Goal: Task Accomplishment & Management: Complete application form

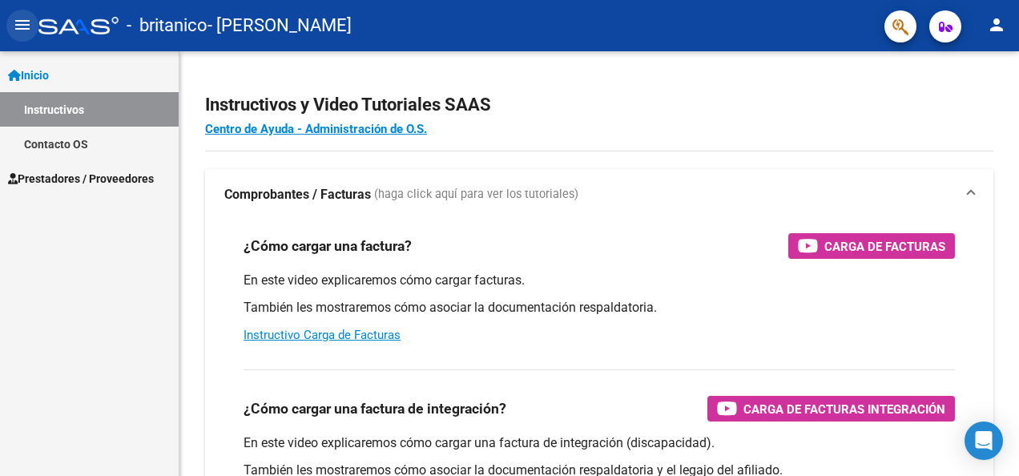
click at [27, 31] on mat-icon "menu" at bounding box center [22, 24] width 19 height 19
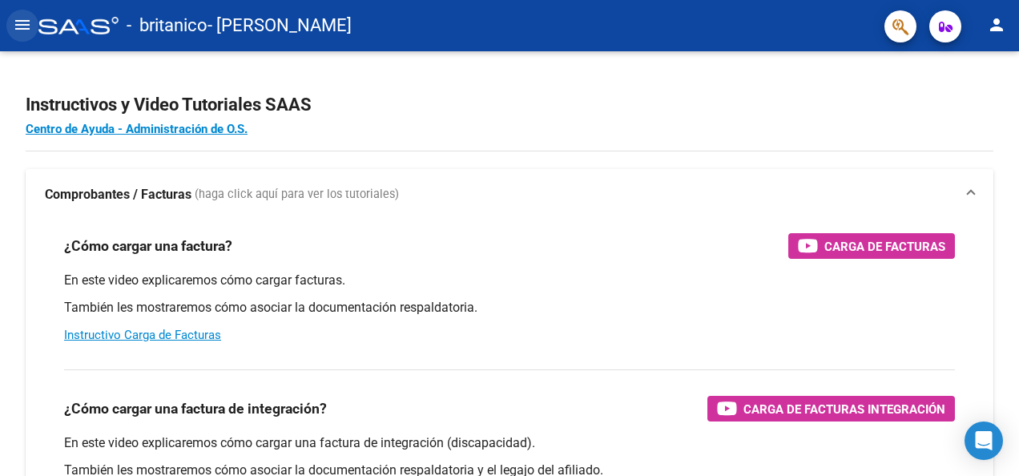
click at [19, 24] on mat-icon "menu" at bounding box center [22, 24] width 19 height 19
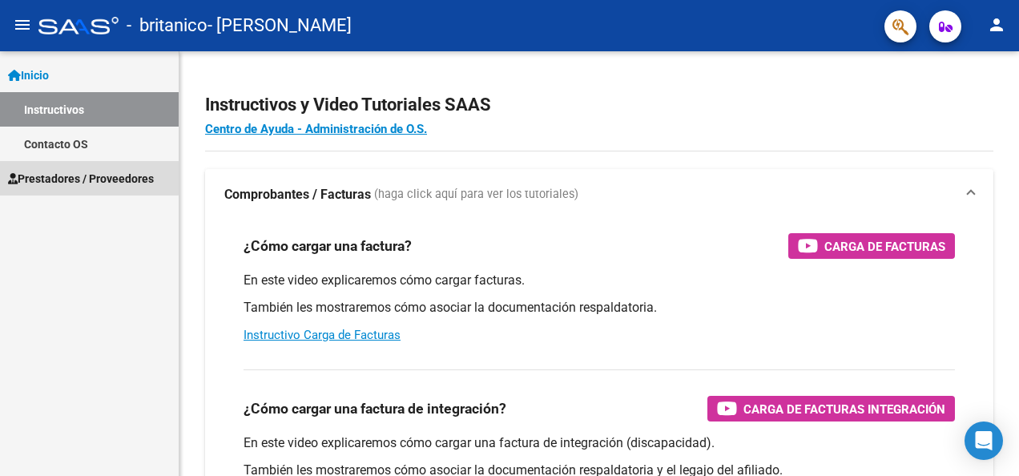
click at [87, 178] on span "Prestadores / Proveedores" at bounding box center [81, 179] width 146 height 18
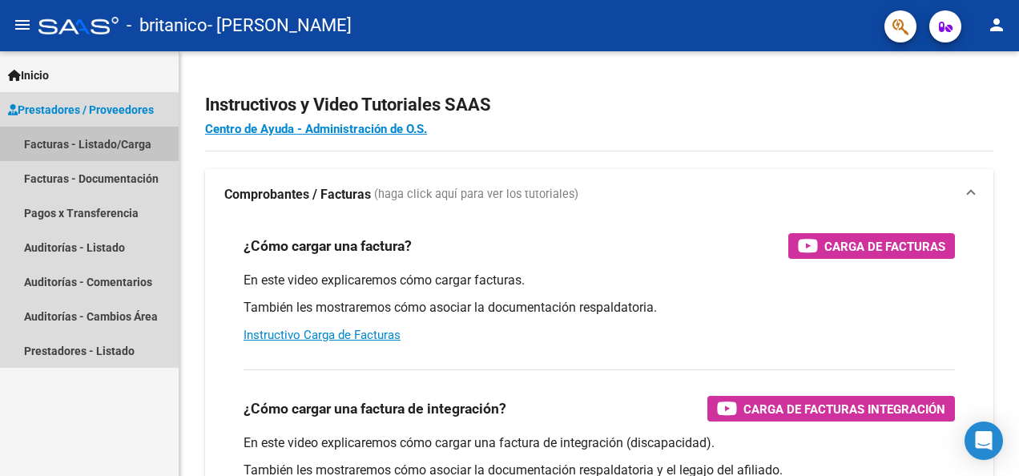
click at [98, 147] on link "Facturas - Listado/Carga" at bounding box center [89, 144] width 179 height 34
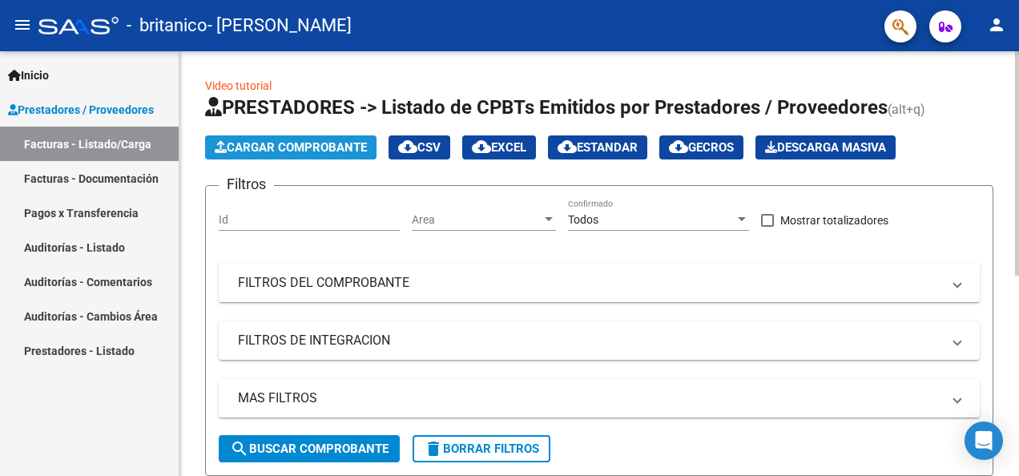
click at [306, 143] on span "Cargar Comprobante" at bounding box center [291, 147] width 152 height 14
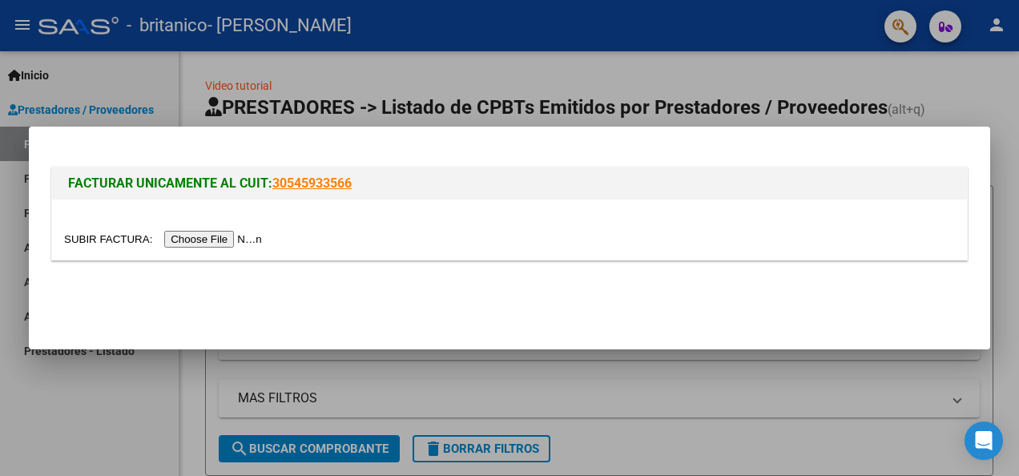
click at [205, 242] on input "file" at bounding box center [165, 239] width 203 height 17
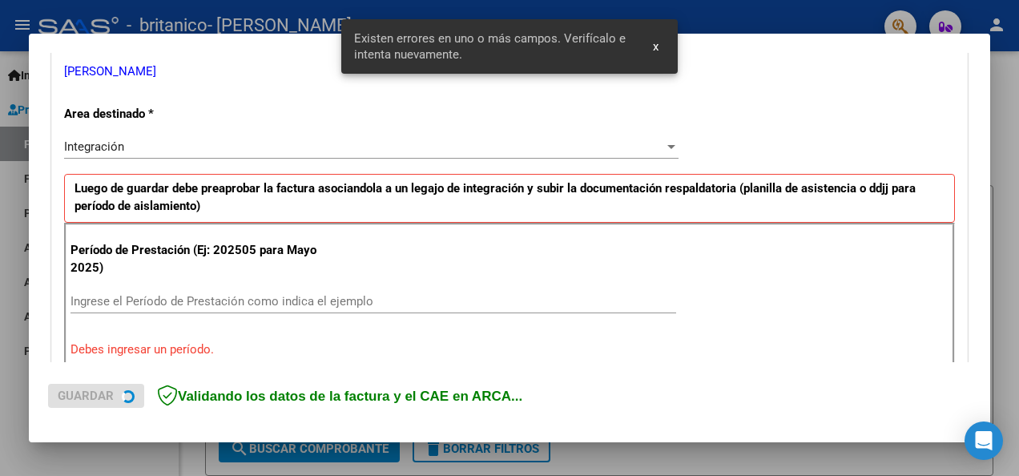
scroll to position [370, 0]
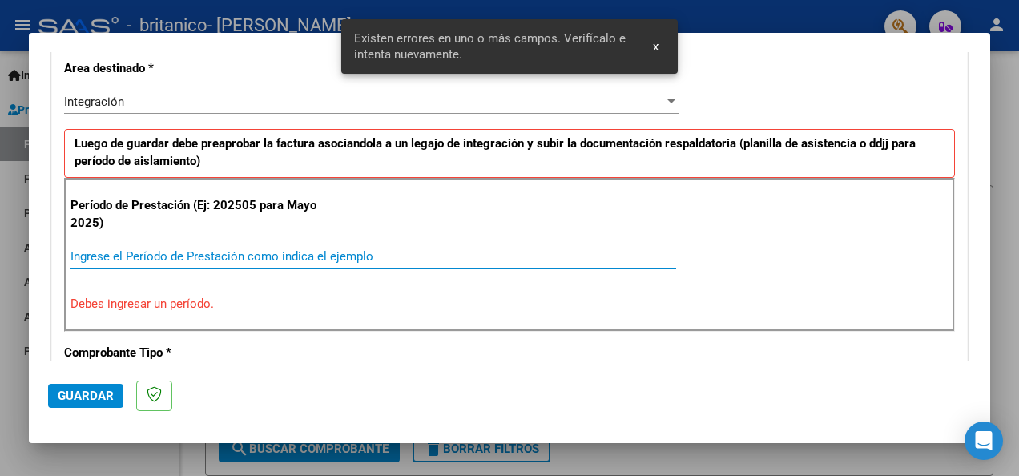
click at [208, 249] on input "Ingrese el Período de Prestación como indica el ejemplo" at bounding box center [374, 256] width 606 height 14
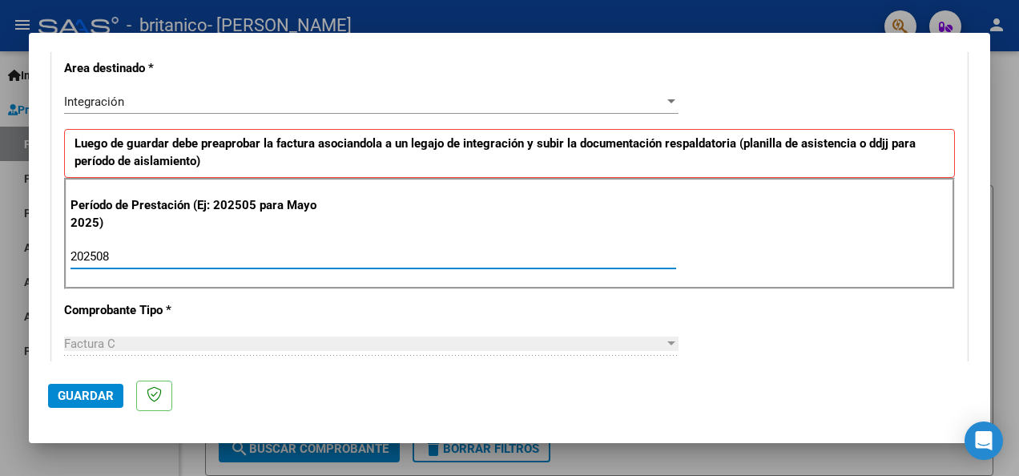
type input "202508"
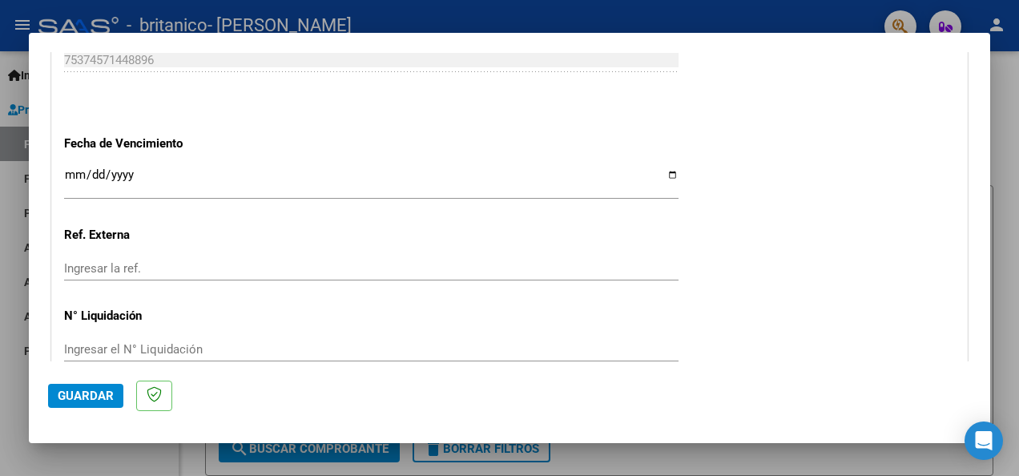
scroll to position [1145, 0]
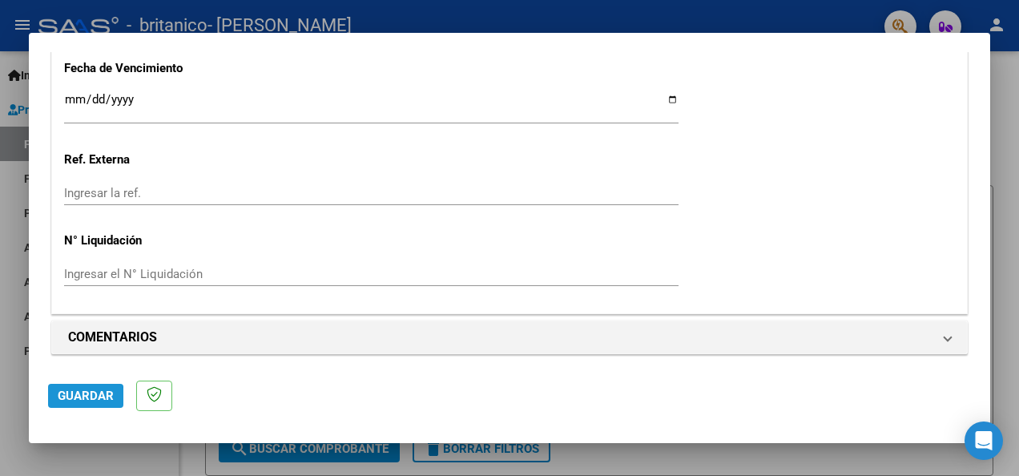
click at [77, 397] on span "Guardar" at bounding box center [86, 396] width 56 height 14
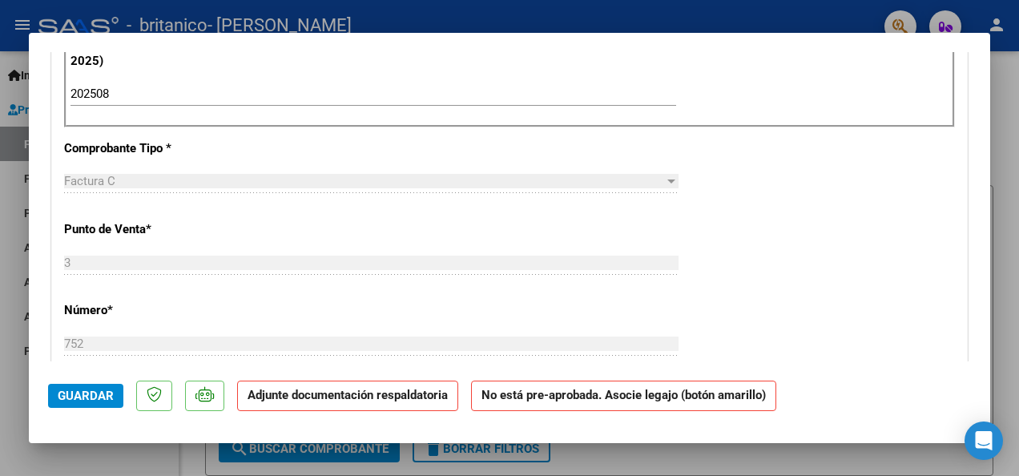
scroll to position [515, 0]
drag, startPoint x: 207, startPoint y: 216, endPoint x: 764, endPoint y: 320, distance: 567.1
click at [764, 320] on div "CUIT * 20-25434556-4 Ingresar CUIT ANALISIS PRESTADOR [PERSON_NAME] [PERSON_NAM…" at bounding box center [509, 346] width 915 height 1157
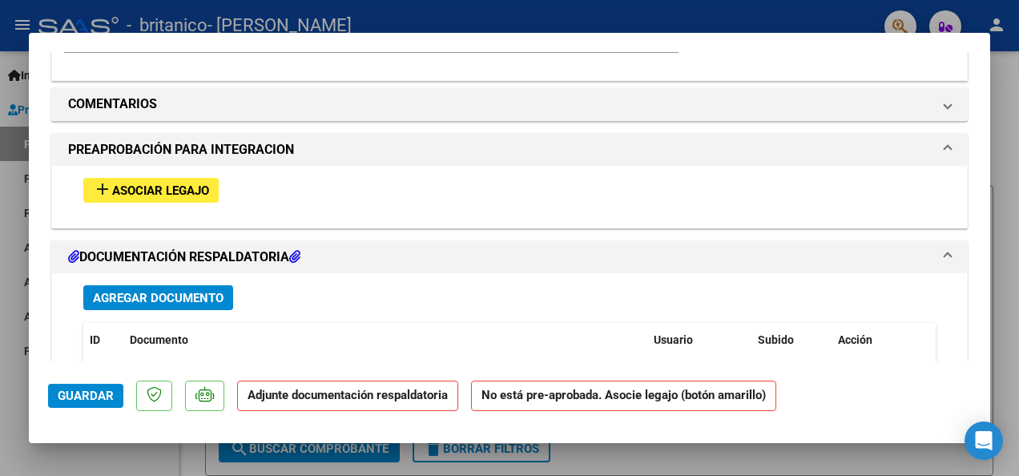
scroll to position [1361, 0]
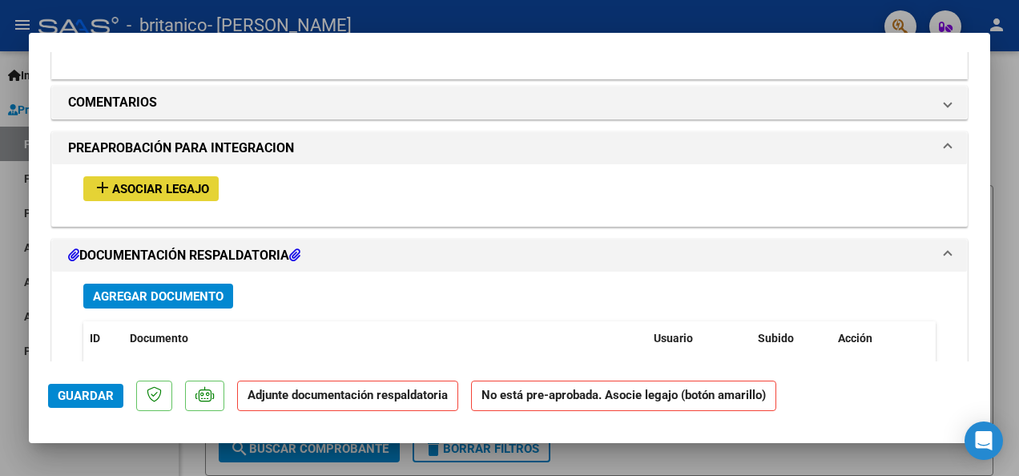
click at [176, 187] on span "Asociar Legajo" at bounding box center [160, 189] width 97 height 14
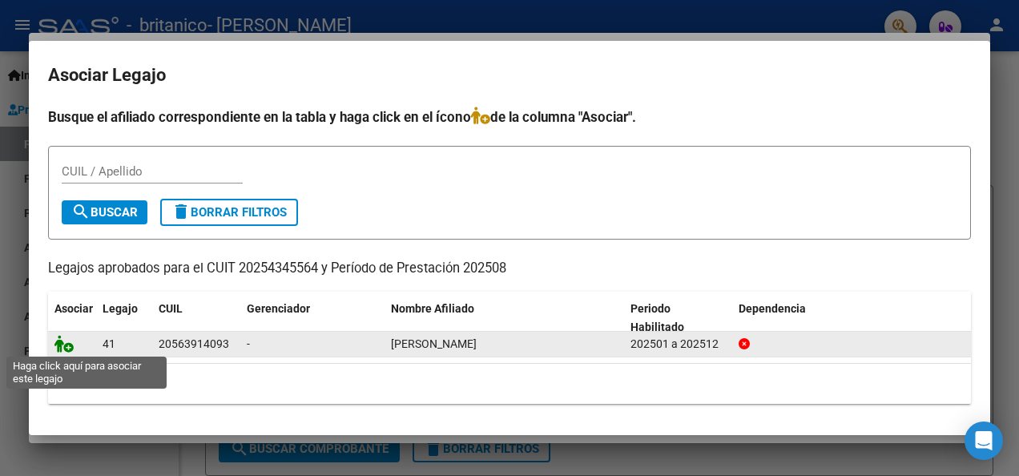
click at [69, 345] on icon at bounding box center [63, 344] width 19 height 18
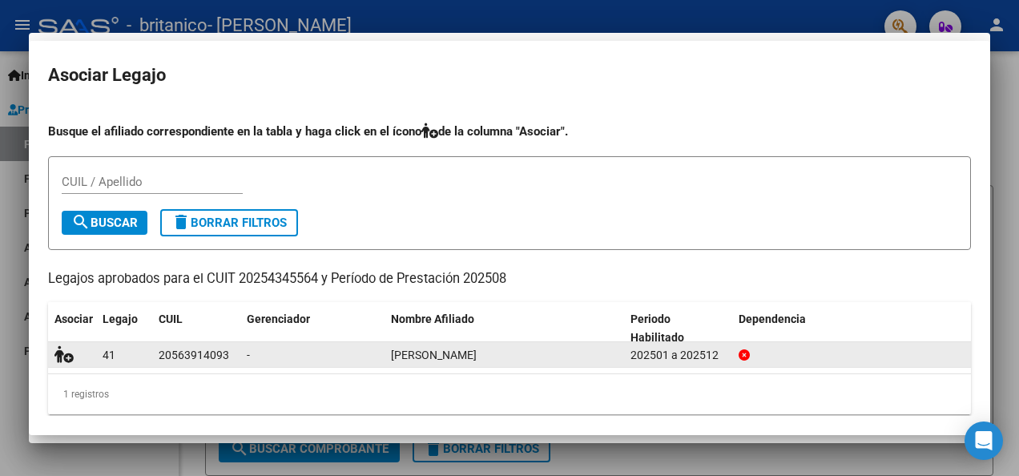
scroll to position [1403, 0]
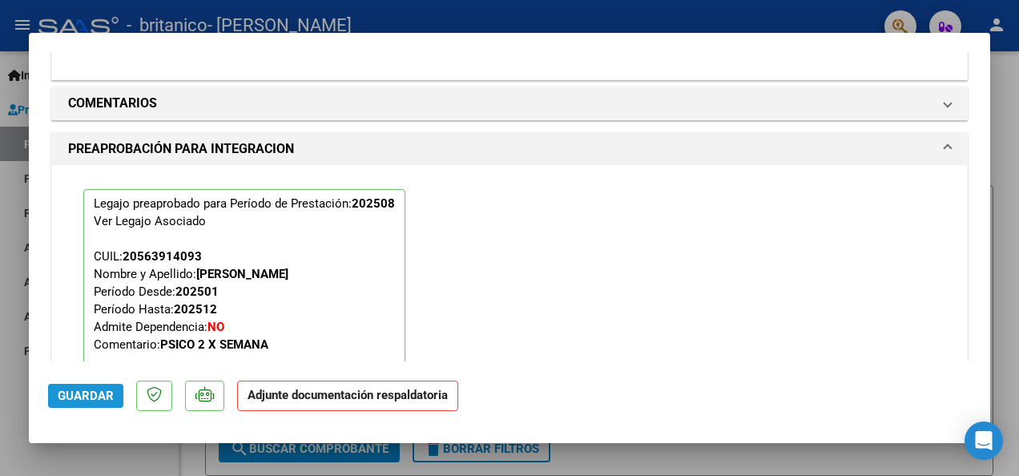
click at [93, 391] on span "Guardar" at bounding box center [86, 396] width 56 height 14
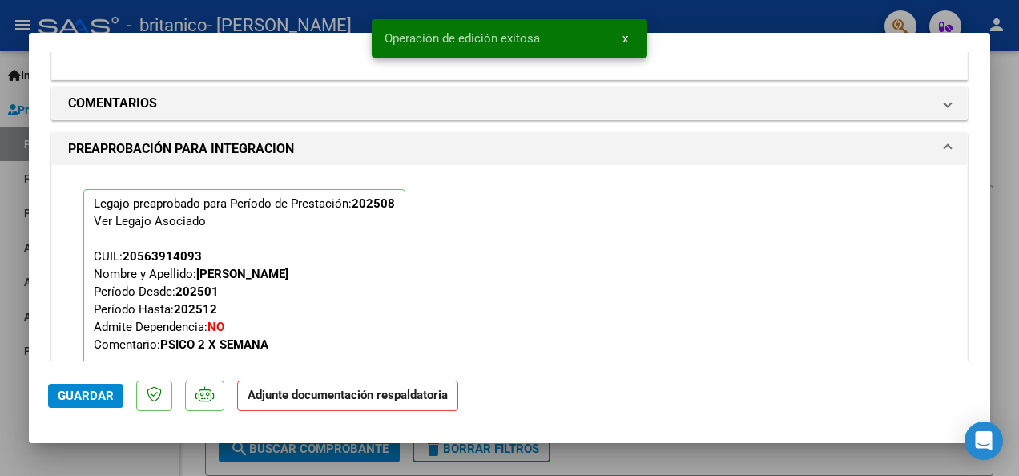
click at [1001, 113] on div at bounding box center [509, 238] width 1019 height 476
type input "$ 0,00"
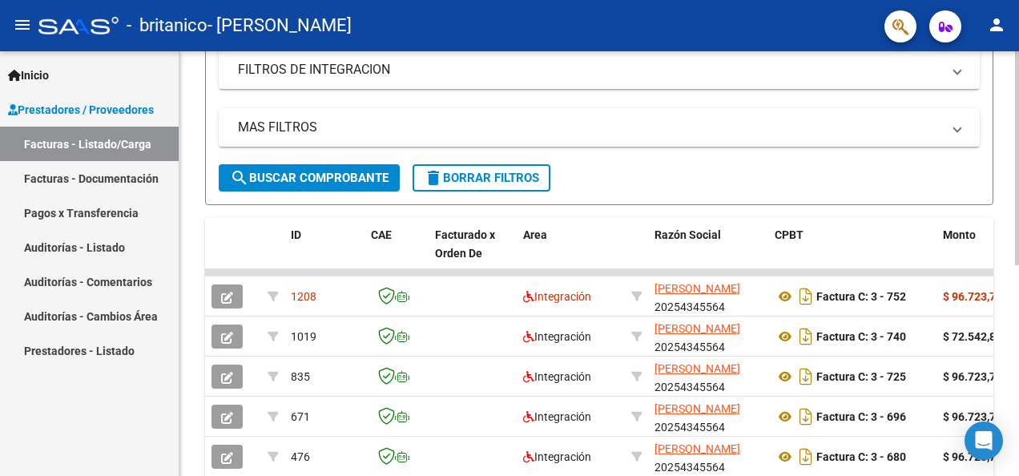
scroll to position [272, 0]
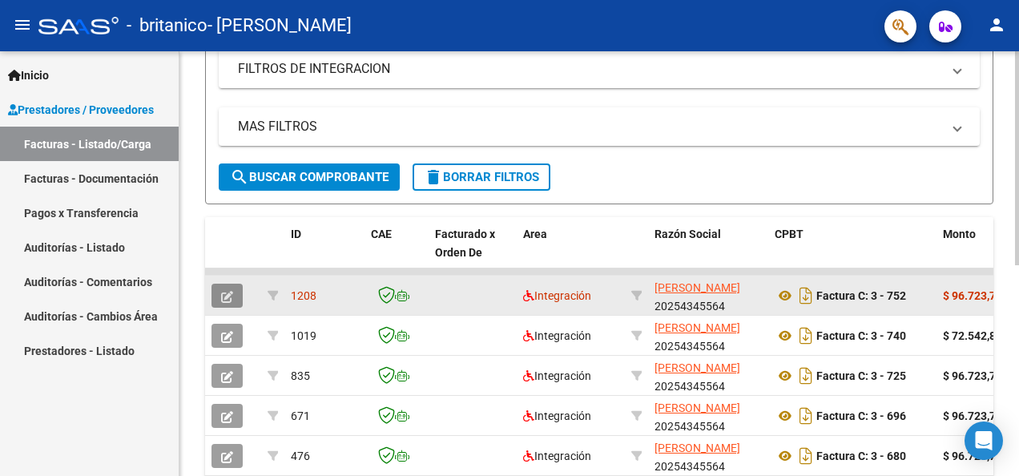
click at [226, 291] on icon "button" at bounding box center [227, 297] width 12 height 12
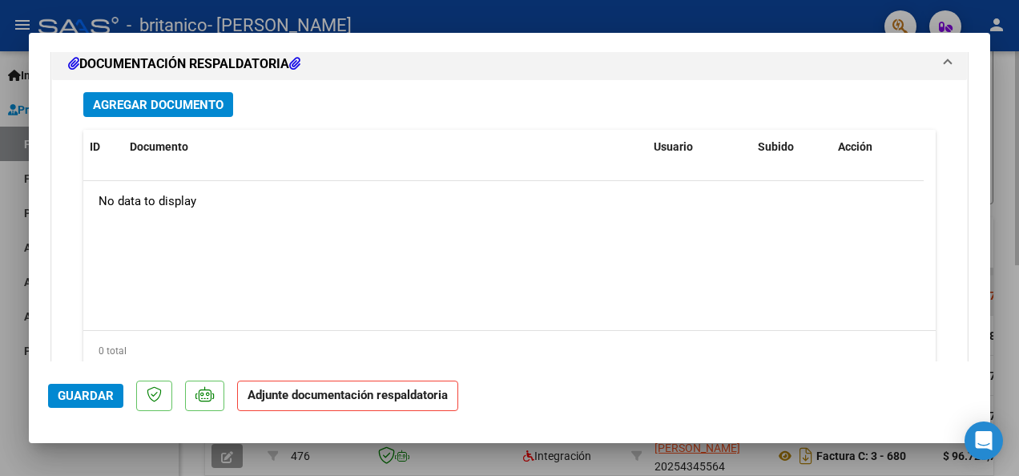
scroll to position [1807, 0]
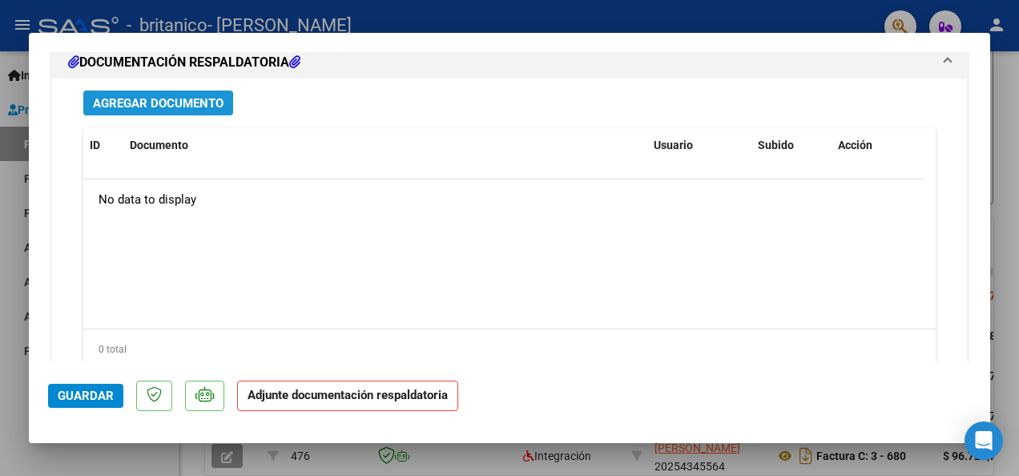
click at [186, 99] on span "Agregar Documento" at bounding box center [158, 103] width 131 height 14
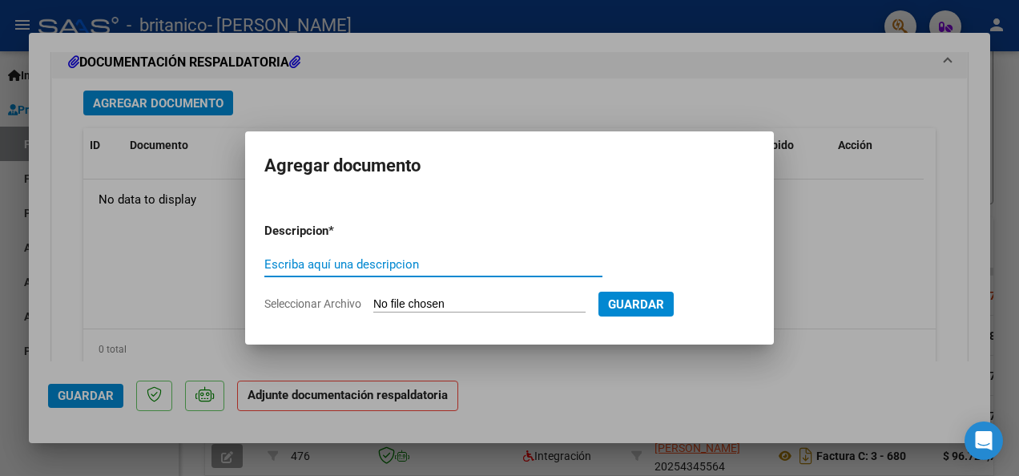
click at [425, 263] on input "Escriba aquí una descripcion" at bounding box center [433, 264] width 338 height 14
type input "Planilla de asistencia"
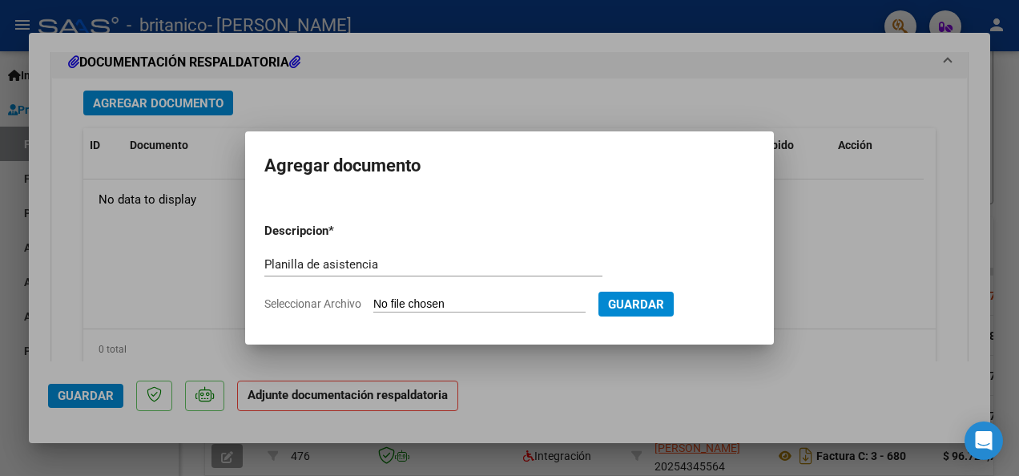
click at [328, 302] on span "Seleccionar Archivo" at bounding box center [312, 303] width 97 height 13
click at [373, 302] on input "Seleccionar Archivo" at bounding box center [479, 304] width 212 height 15
type input "C:\fakepath\20250910_084501.jpg"
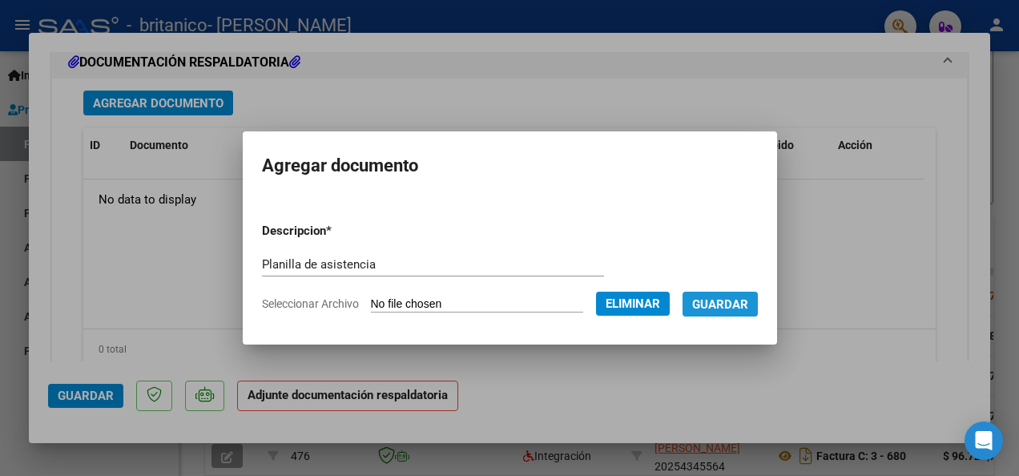
click at [721, 306] on span "Guardar" at bounding box center [720, 304] width 56 height 14
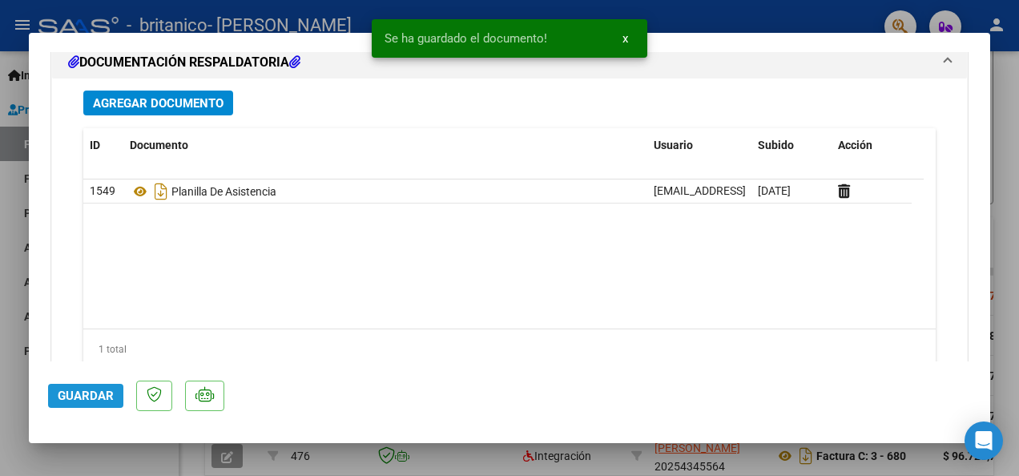
click at [67, 393] on span "Guardar" at bounding box center [86, 396] width 56 height 14
click at [1006, 103] on div at bounding box center [509, 238] width 1019 height 476
type input "$ 0,00"
